Goal: Complete application form

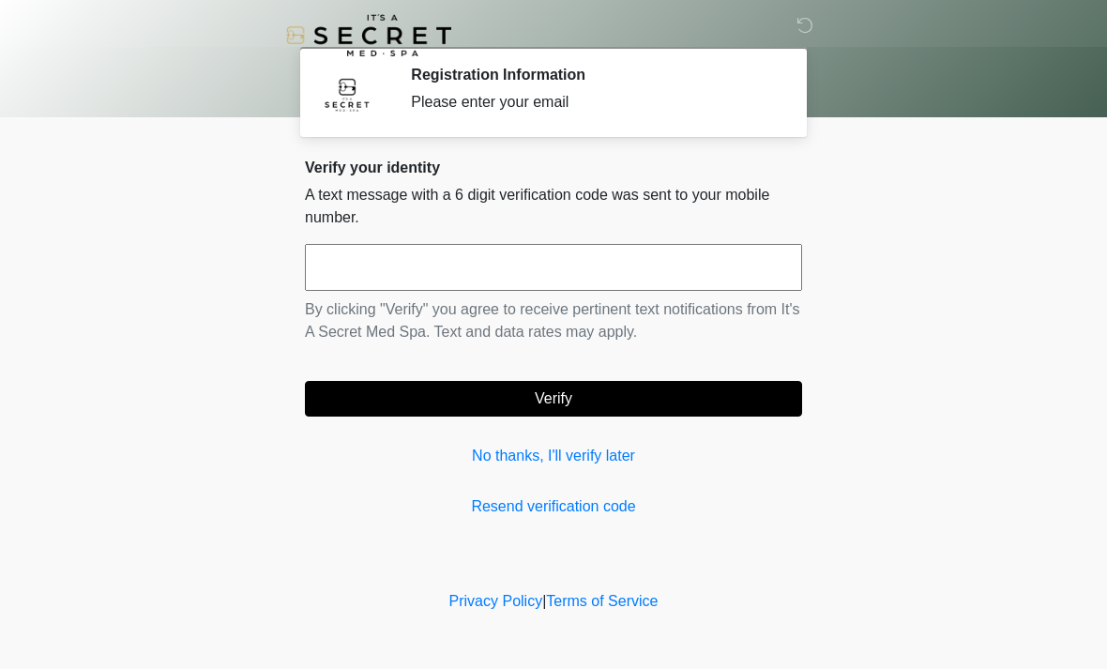
click at [589, 460] on link "No thanks, I'll verify later" at bounding box center [553, 456] width 497 height 23
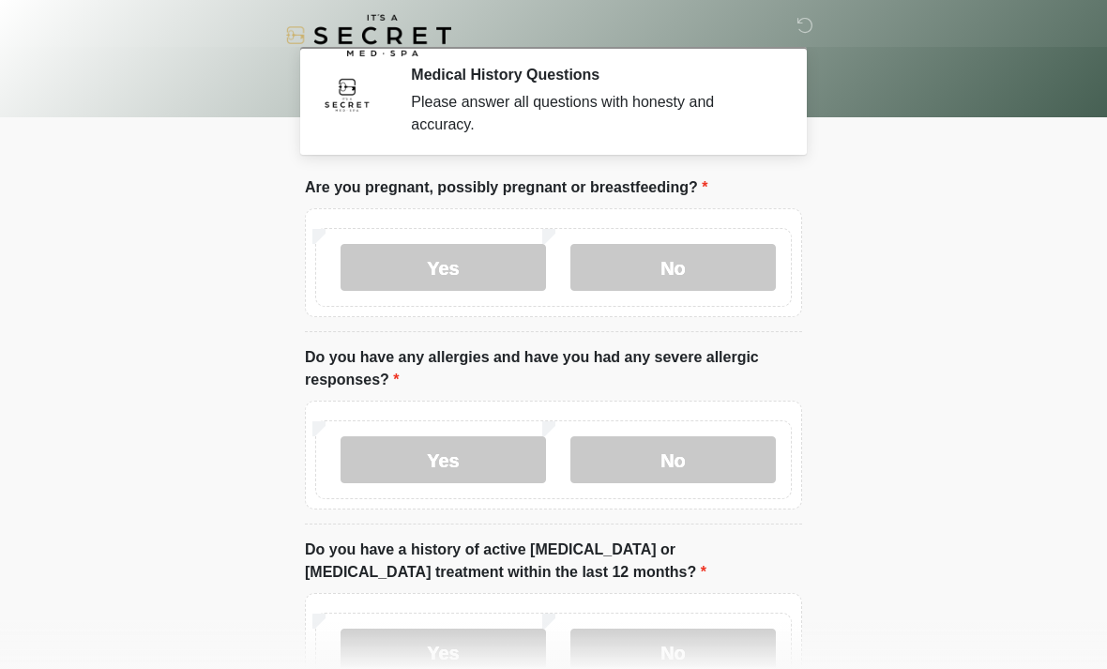
click at [720, 273] on label "No" at bounding box center [672, 267] width 205 height 47
click at [693, 459] on label "No" at bounding box center [672, 459] width 205 height 47
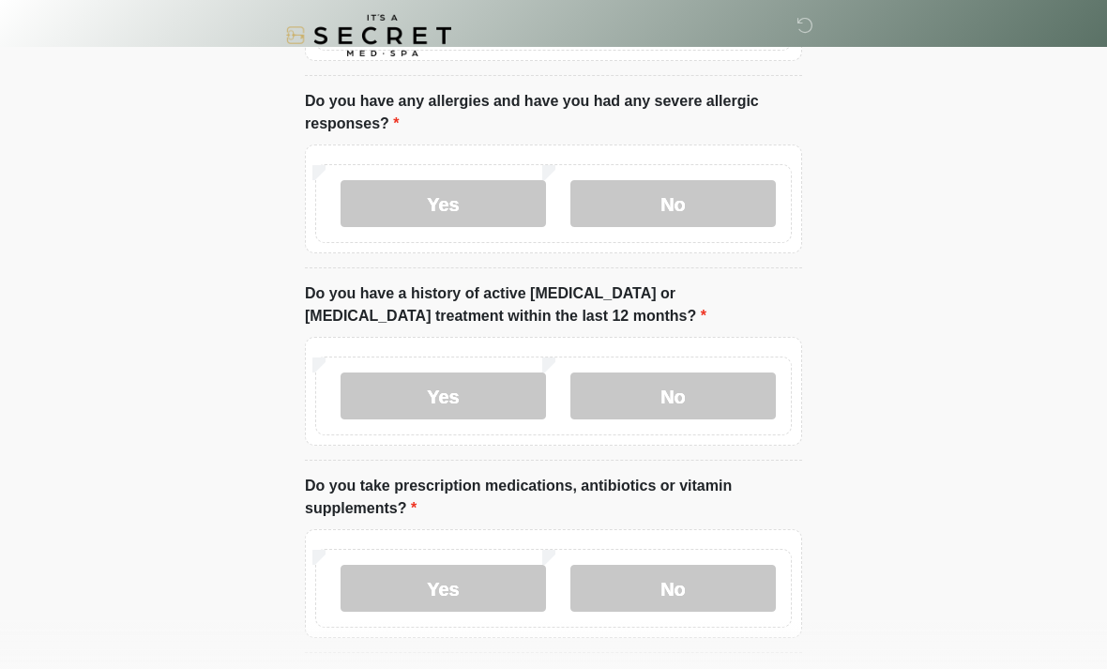
scroll to position [277, 0]
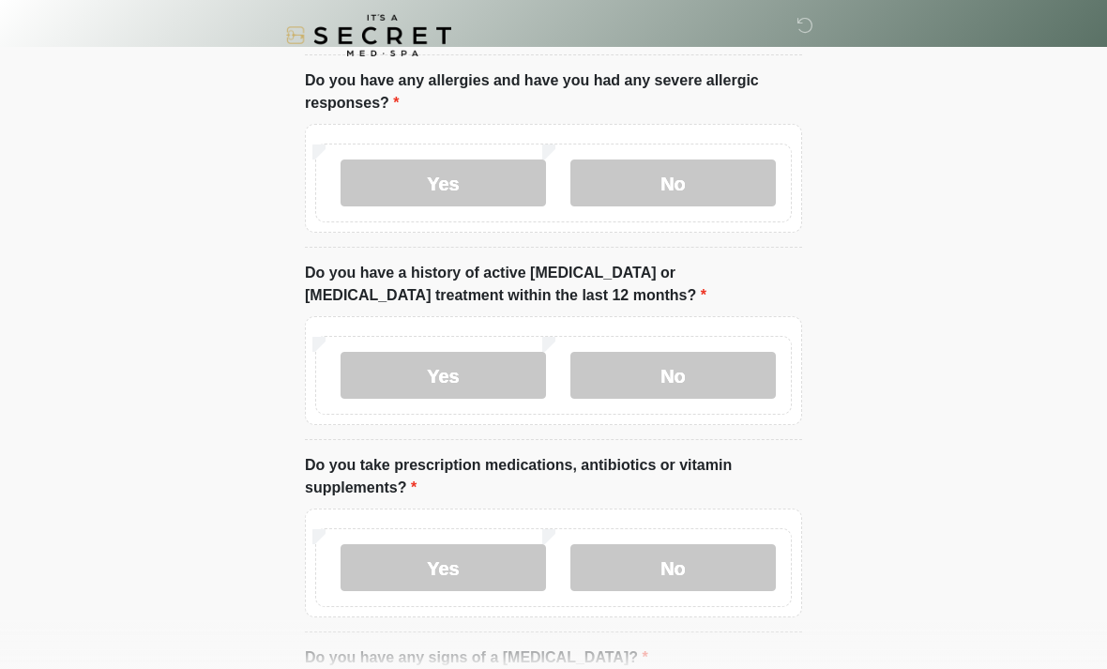
click at [704, 379] on label "No" at bounding box center [672, 375] width 205 height 47
click at [665, 567] on label "No" at bounding box center [672, 567] width 205 height 47
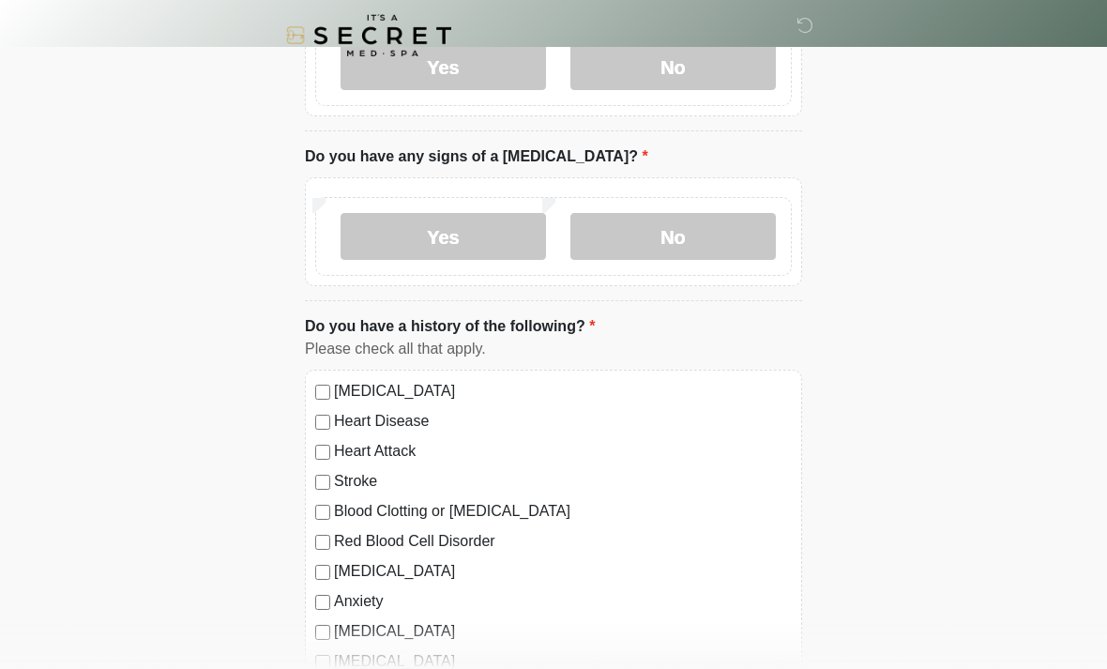
scroll to position [780, 0]
click at [707, 224] on label "No" at bounding box center [672, 234] width 205 height 47
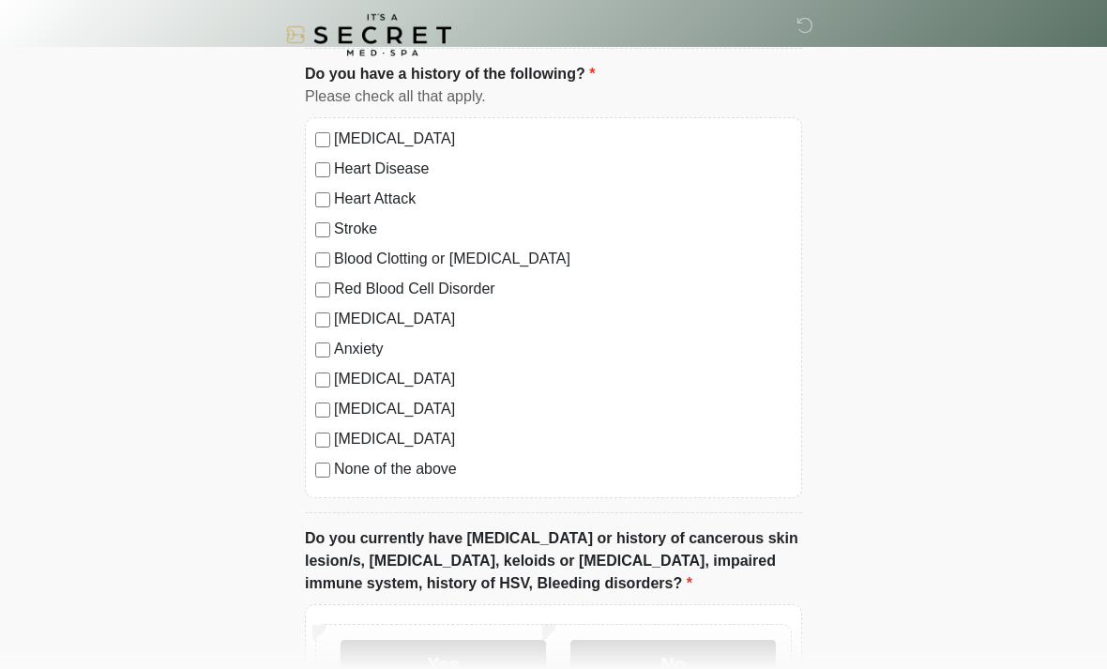
scroll to position [1031, 0]
click at [676, 656] on label "No" at bounding box center [672, 662] width 205 height 47
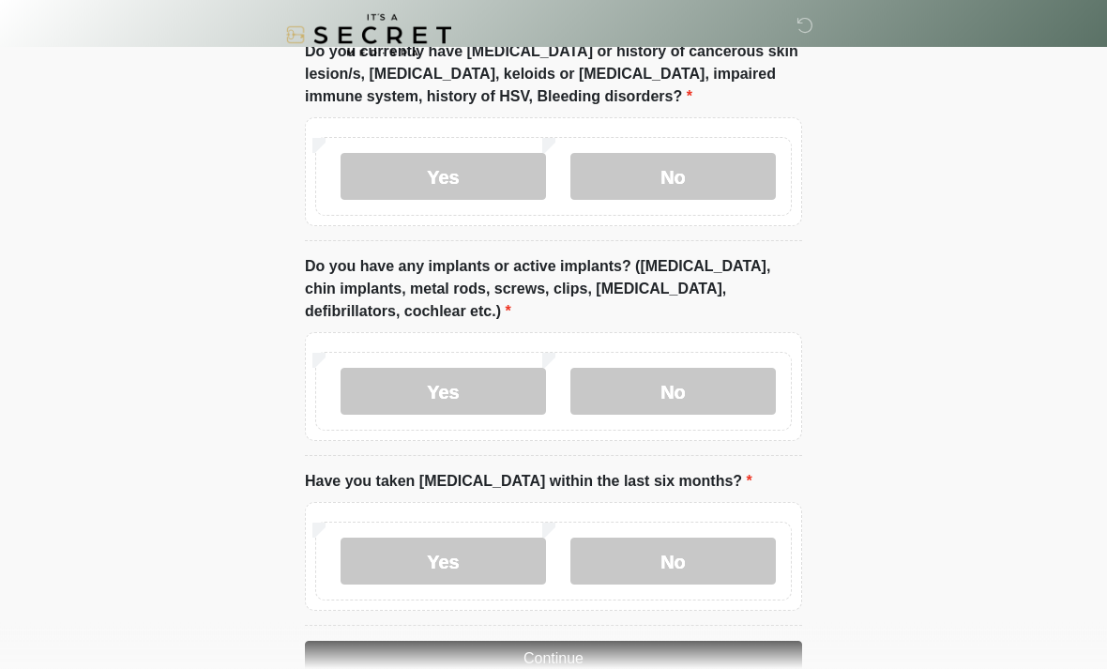
click at [711, 378] on label "No" at bounding box center [672, 392] width 205 height 47
click at [695, 550] on label "No" at bounding box center [672, 561] width 205 height 47
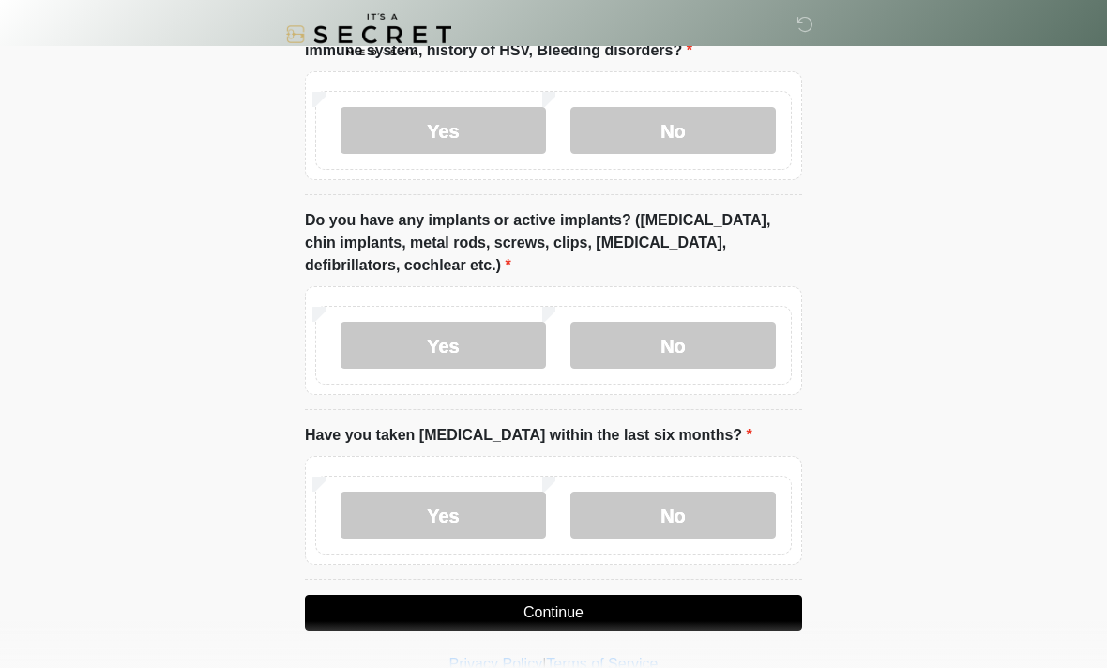
click at [597, 615] on button "Continue" at bounding box center [553, 614] width 497 height 36
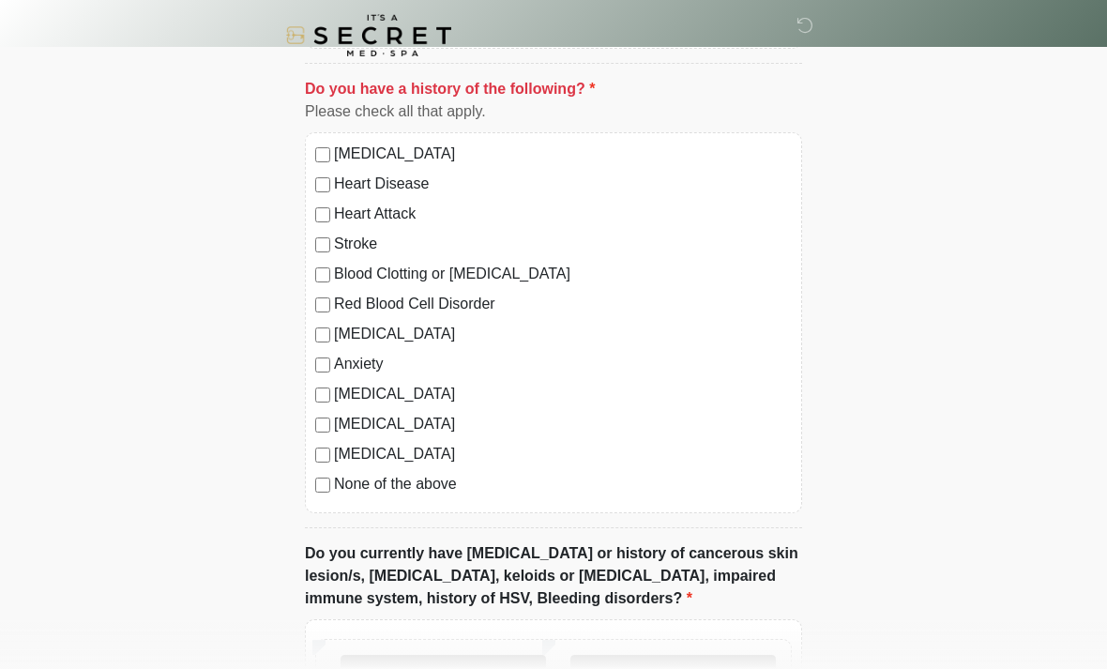
click at [681, 668] on label "No" at bounding box center [672, 678] width 205 height 47
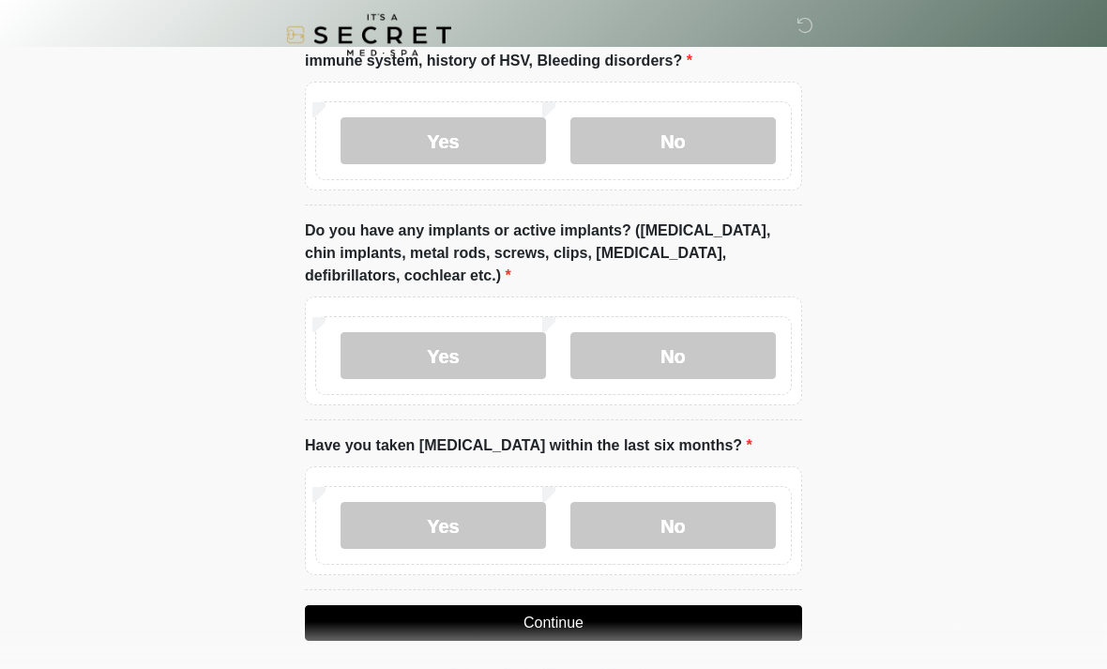
scroll to position [1562, 0]
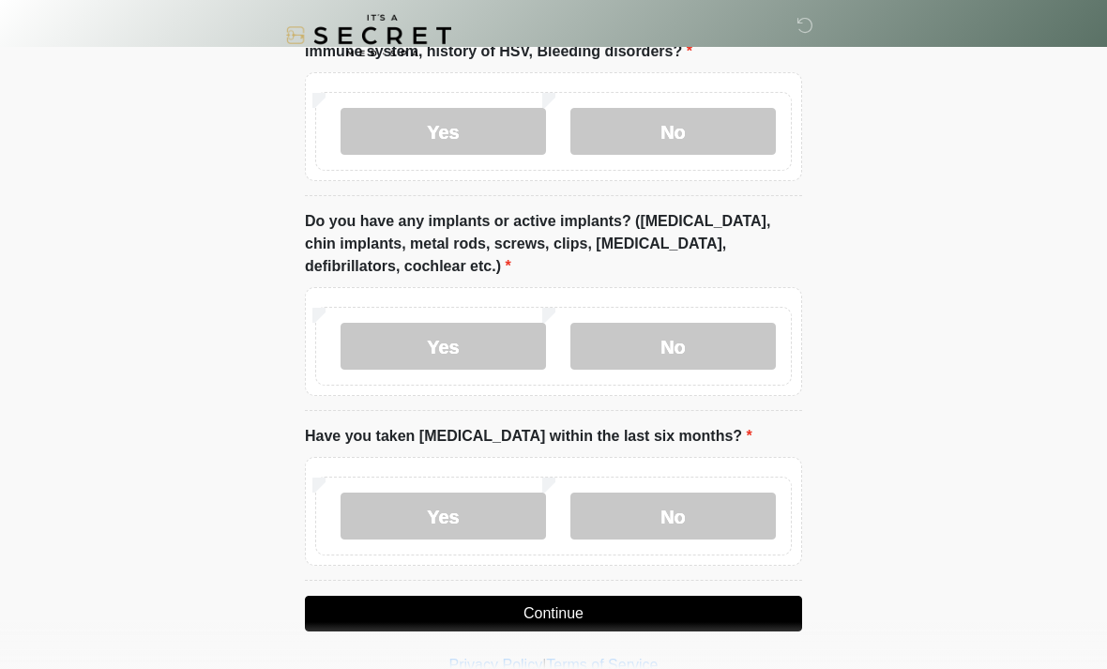
click at [583, 616] on button "Continue" at bounding box center [553, 614] width 497 height 36
click at [721, 613] on button "Continue" at bounding box center [553, 614] width 497 height 36
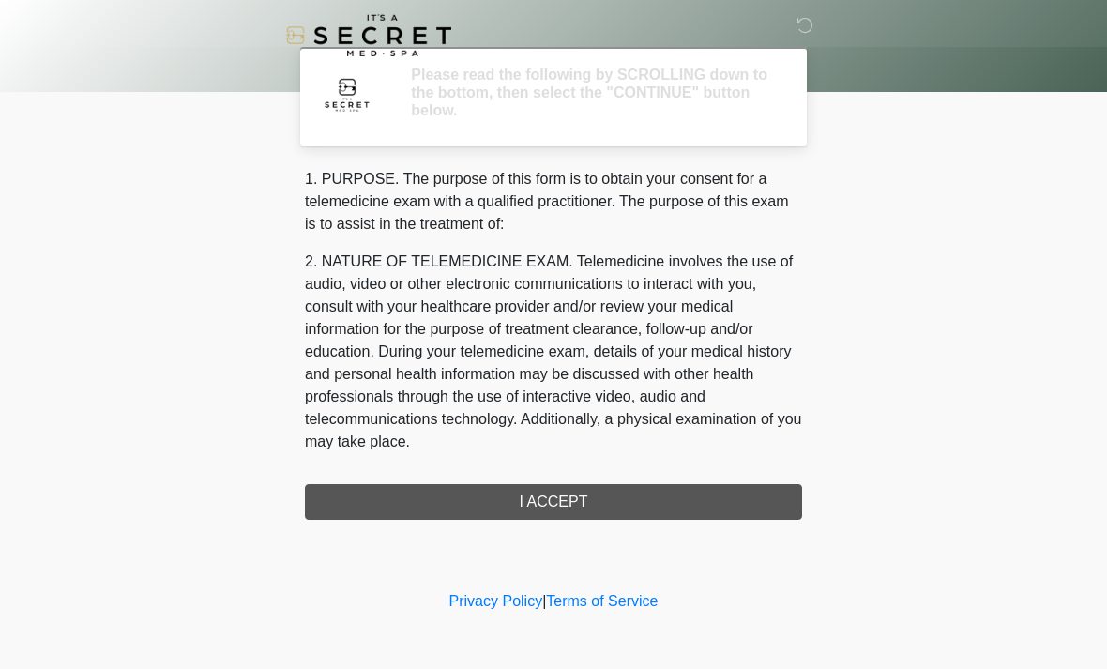
scroll to position [0, 0]
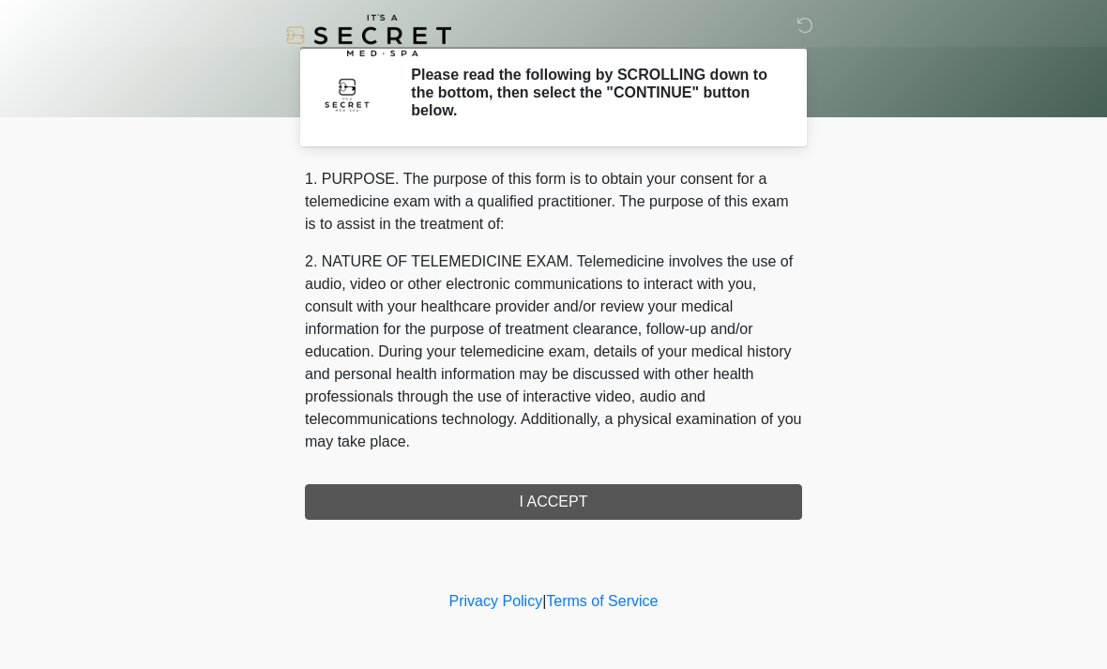
click at [641, 489] on div "1. PURPOSE. The purpose of this form is to obtain your consent for a telemedici…" at bounding box center [553, 344] width 497 height 352
click at [679, 499] on div "1. PURPOSE. The purpose of this form is to obtain your consent for a telemedici…" at bounding box center [553, 344] width 497 height 352
click at [679, 498] on div "1. PURPOSE. The purpose of this form is to obtain your consent for a telemedici…" at bounding box center [553, 344] width 497 height 352
click at [528, 503] on div "1. PURPOSE. The purpose of this form is to obtain your consent for a telemedici…" at bounding box center [553, 344] width 497 height 352
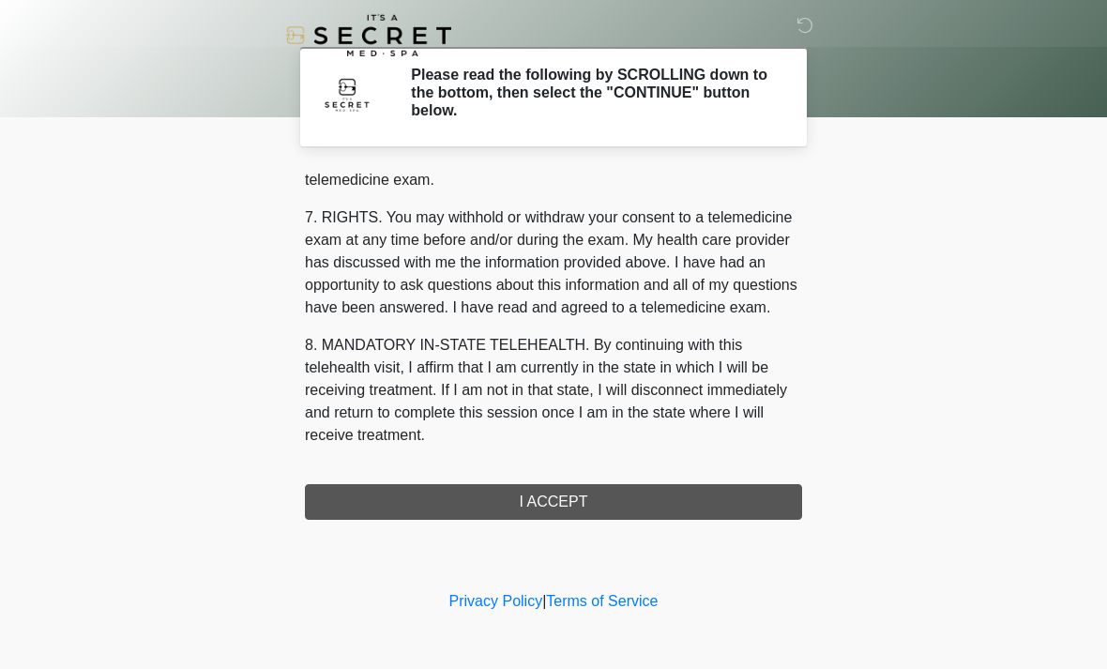
click at [678, 509] on div "1. PURPOSE. The purpose of this form is to obtain your consent for a telemedici…" at bounding box center [553, 344] width 497 height 352
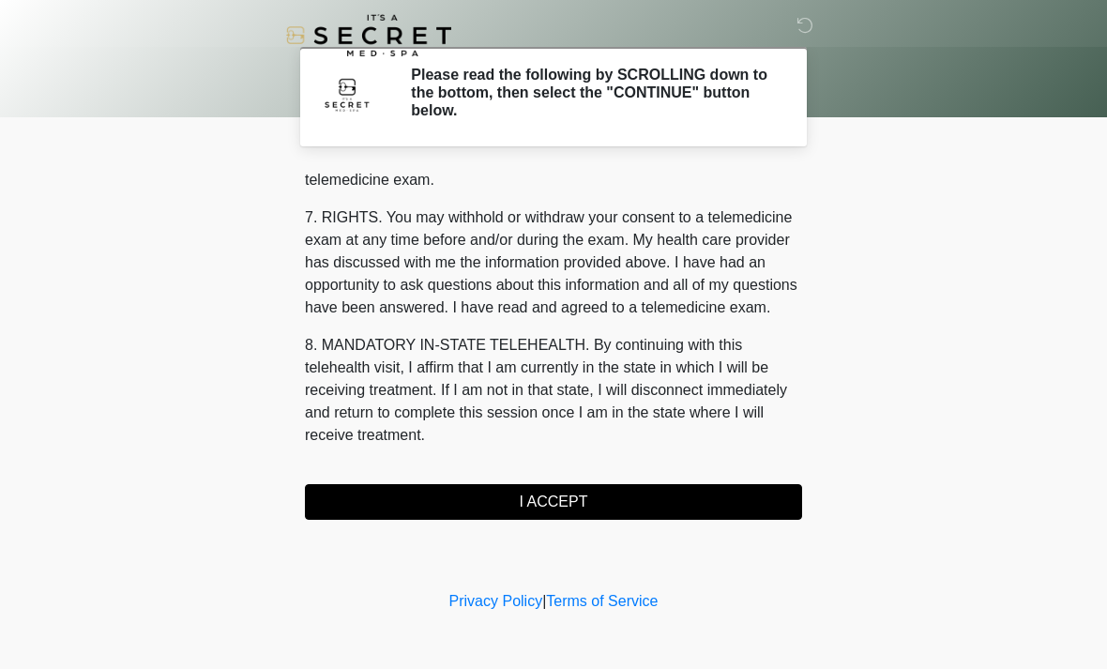
click at [677, 508] on button "I ACCEPT" at bounding box center [553, 502] width 497 height 36
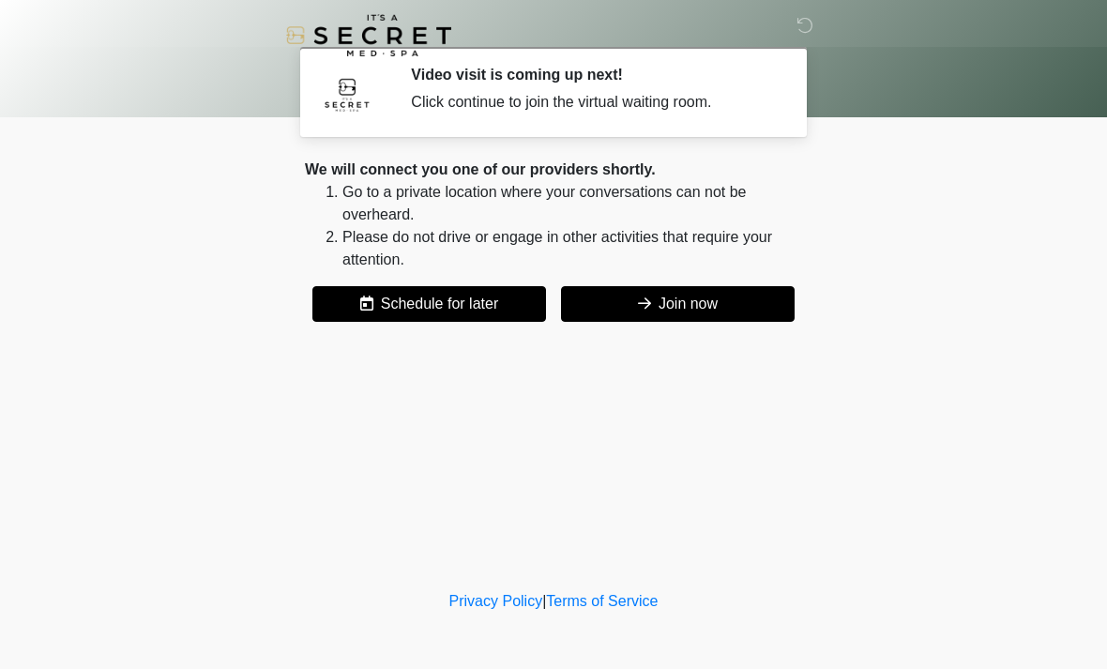
click at [464, 320] on button "Schedule for later" at bounding box center [429, 304] width 234 height 36
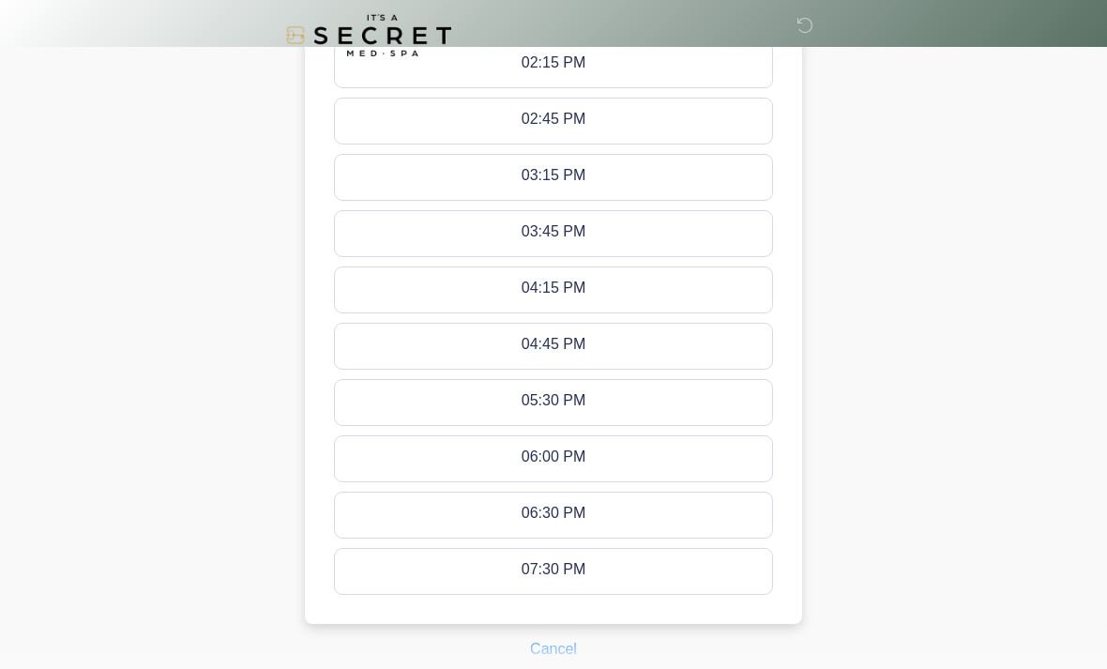
scroll to position [915, 0]
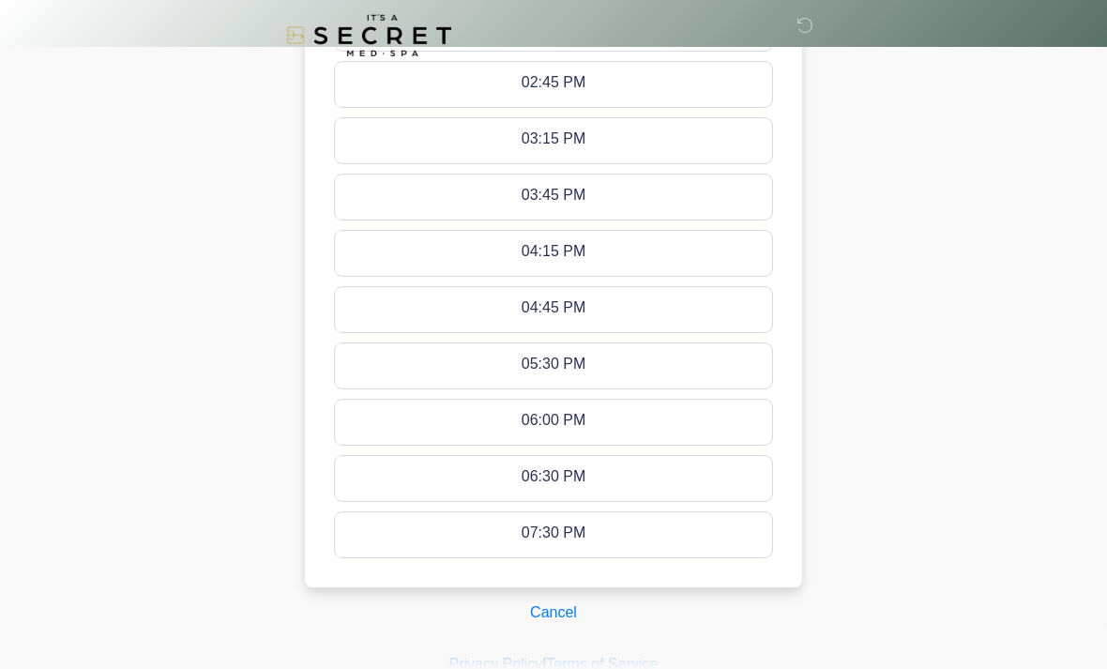
click at [563, 603] on button "Cancel" at bounding box center [553, 613] width 71 height 36
